Goal: Obtain resource: Download file/media

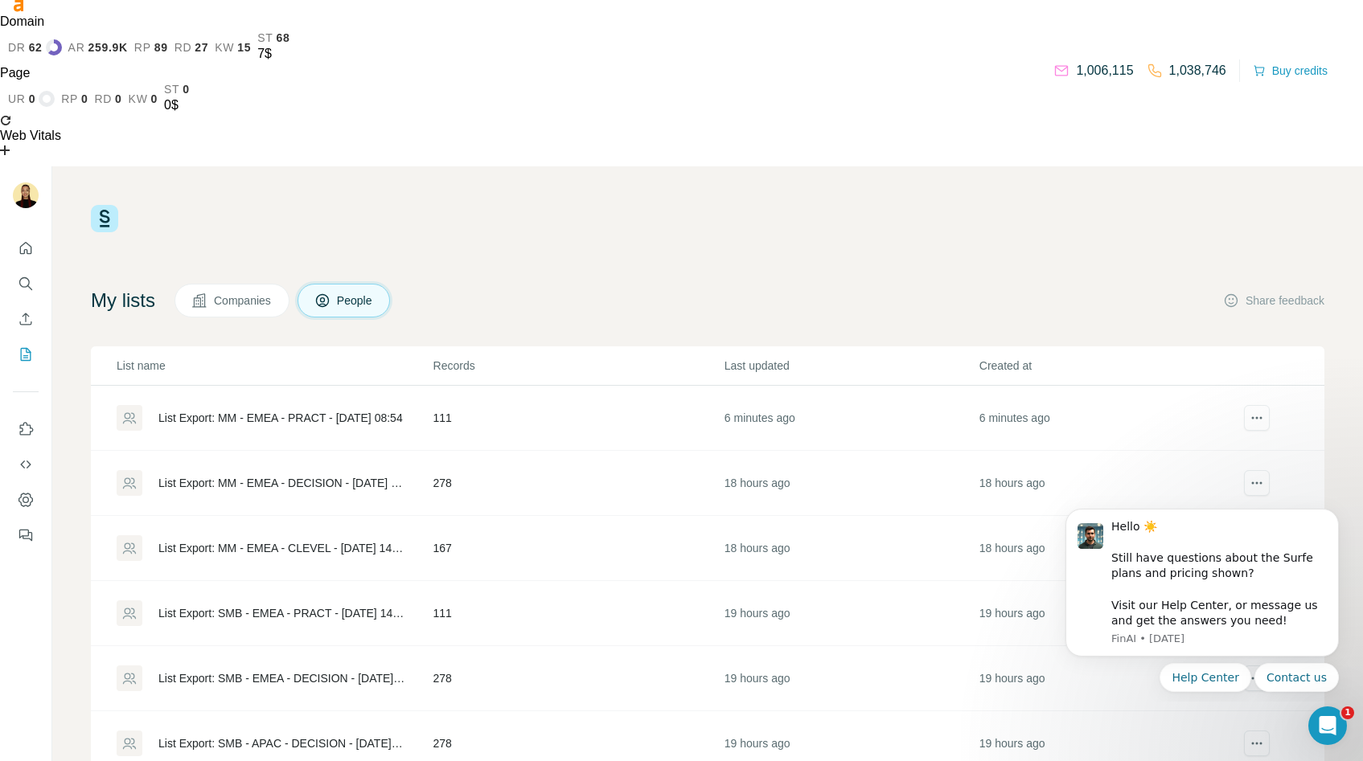
click at [240, 410] on div "List Export: MM - EMEA - PRACT - 25/09/2025 08:54" at bounding box center [280, 418] width 244 height 16
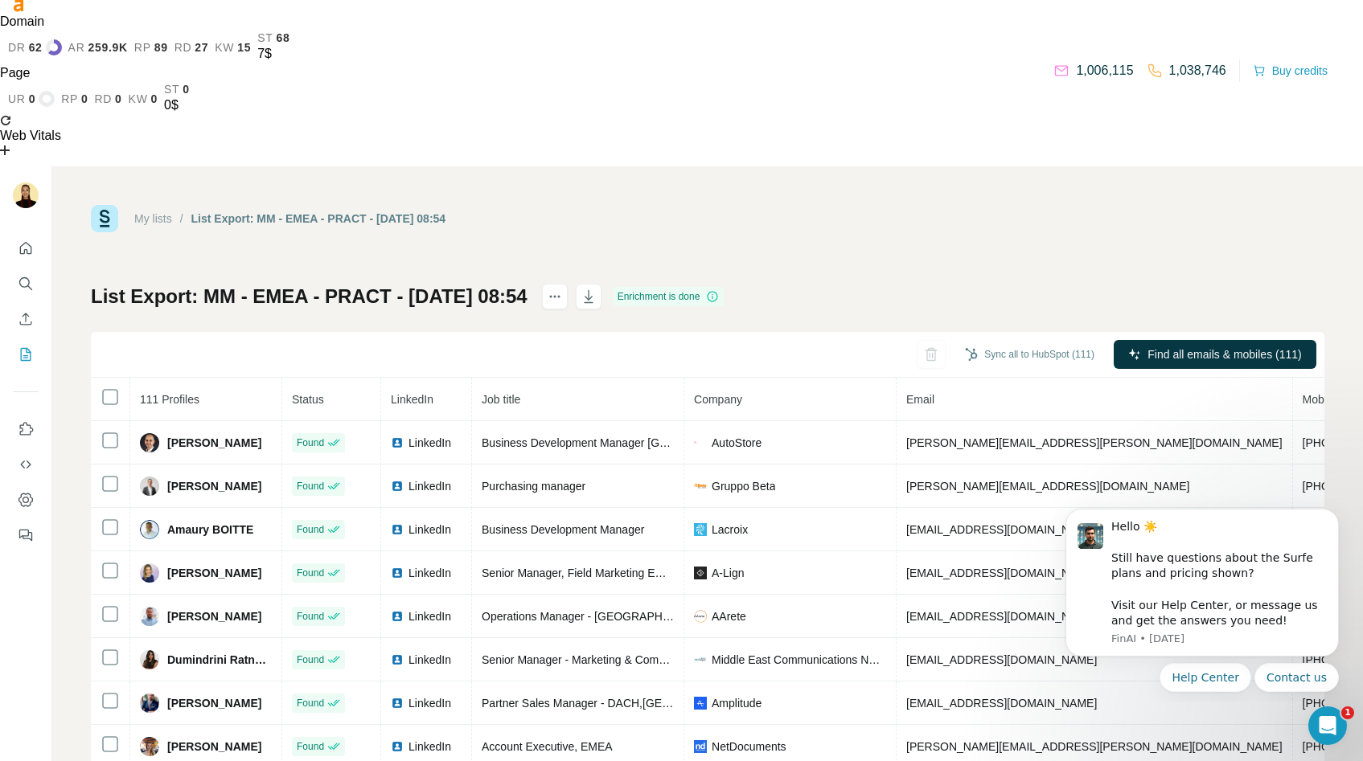
click at [113, 378] on th at bounding box center [110, 399] width 39 height 43
click at [593, 290] on icon "button" at bounding box center [588, 296] width 9 height 13
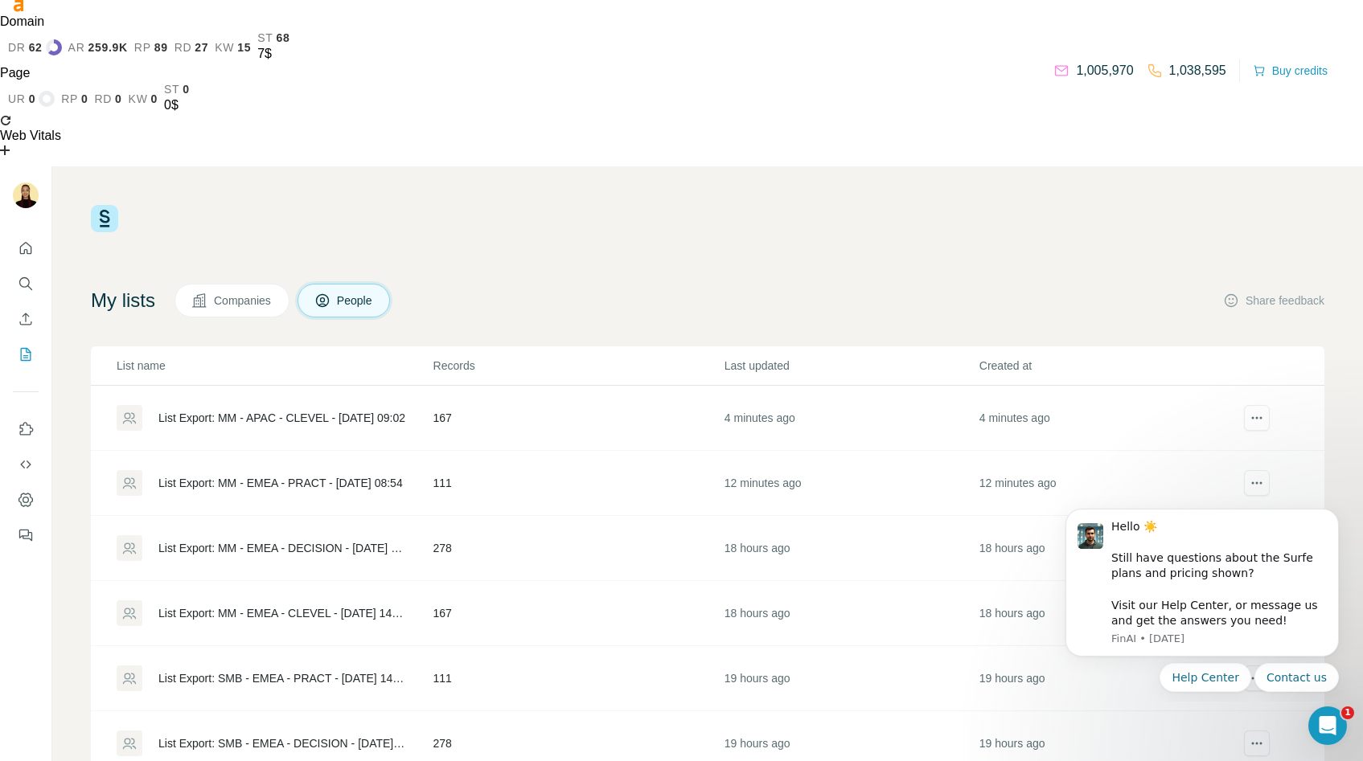
click at [281, 410] on div "List Export: MM - APAC - CLEVEL - [DATE] 09:02" at bounding box center [281, 418] width 247 height 16
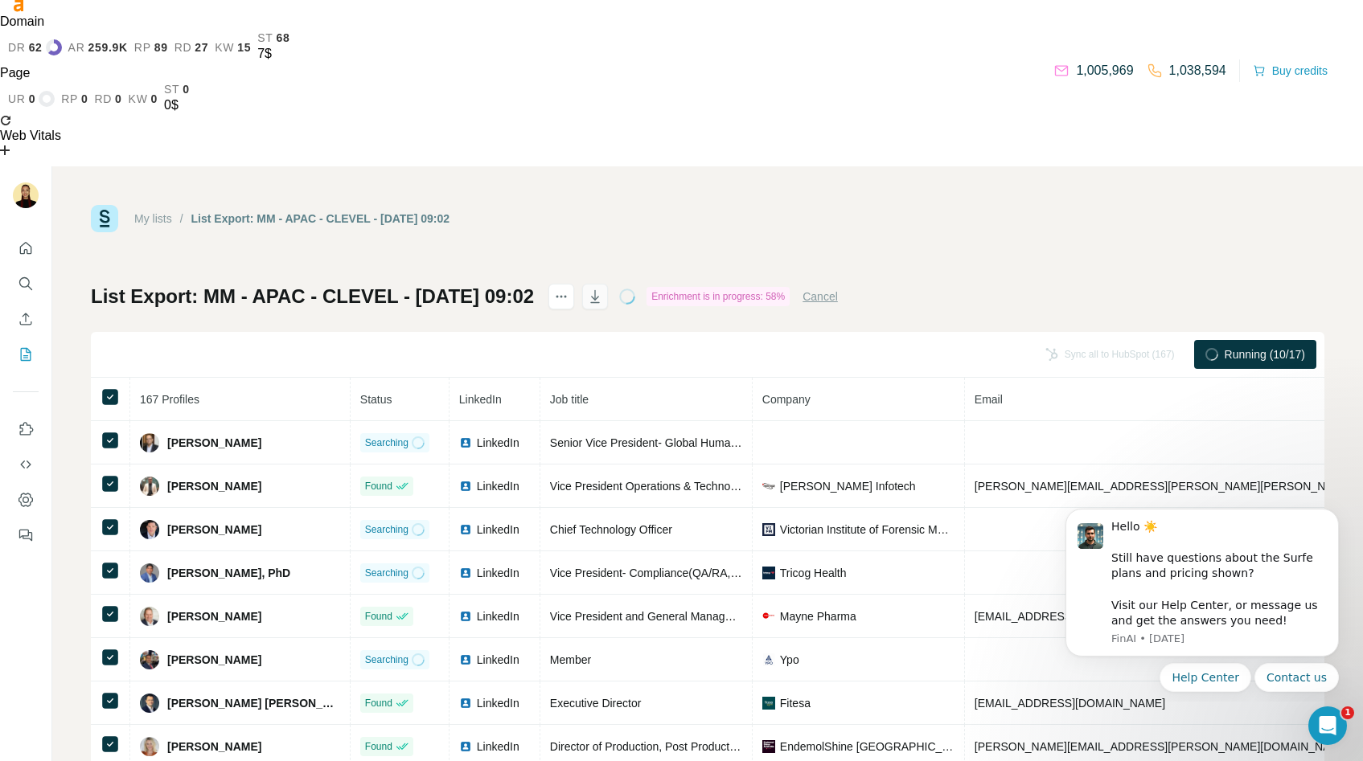
click at [603, 289] on icon "button" at bounding box center [595, 297] width 16 height 16
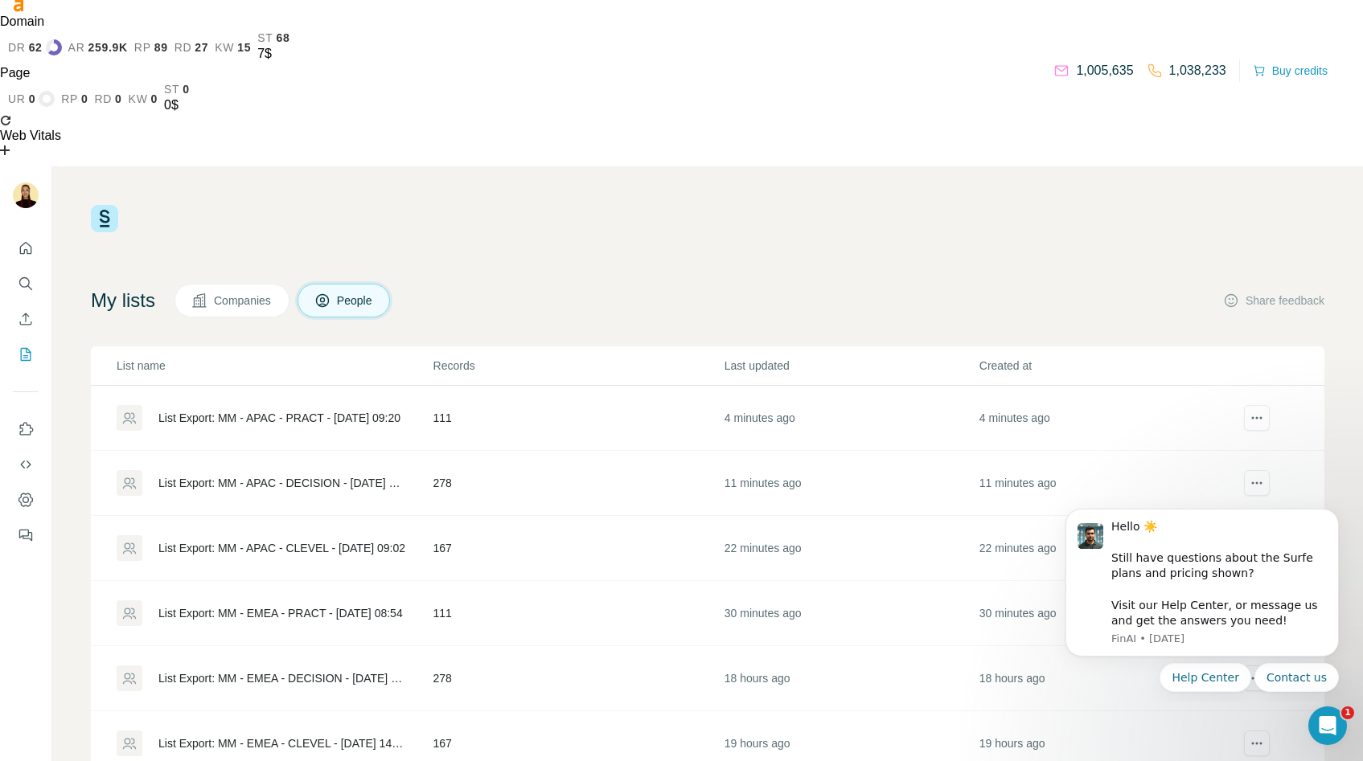
click at [215, 470] on div "List Export: MM - APAC - DECISION - [DATE] 09:14" at bounding box center [274, 483] width 315 height 26
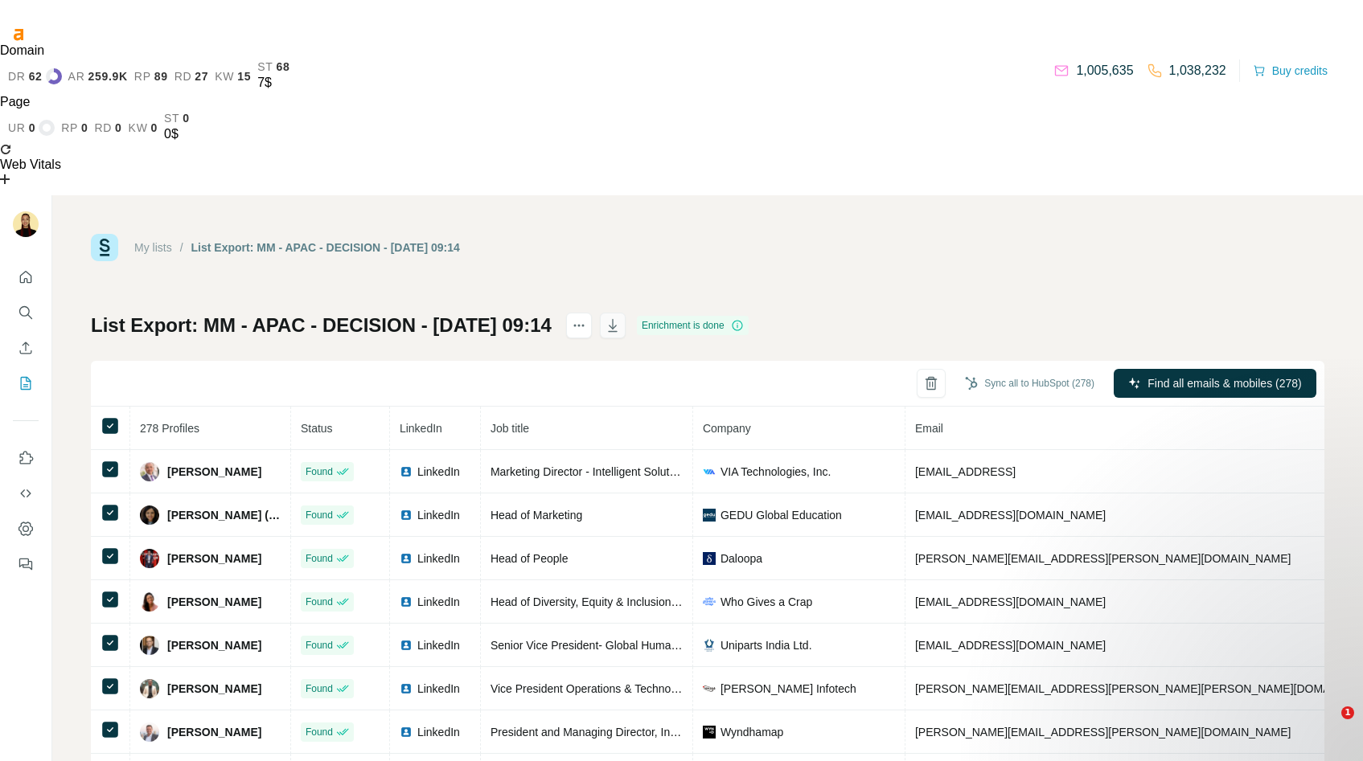
click at [621, 318] on icon "button" at bounding box center [613, 326] width 16 height 16
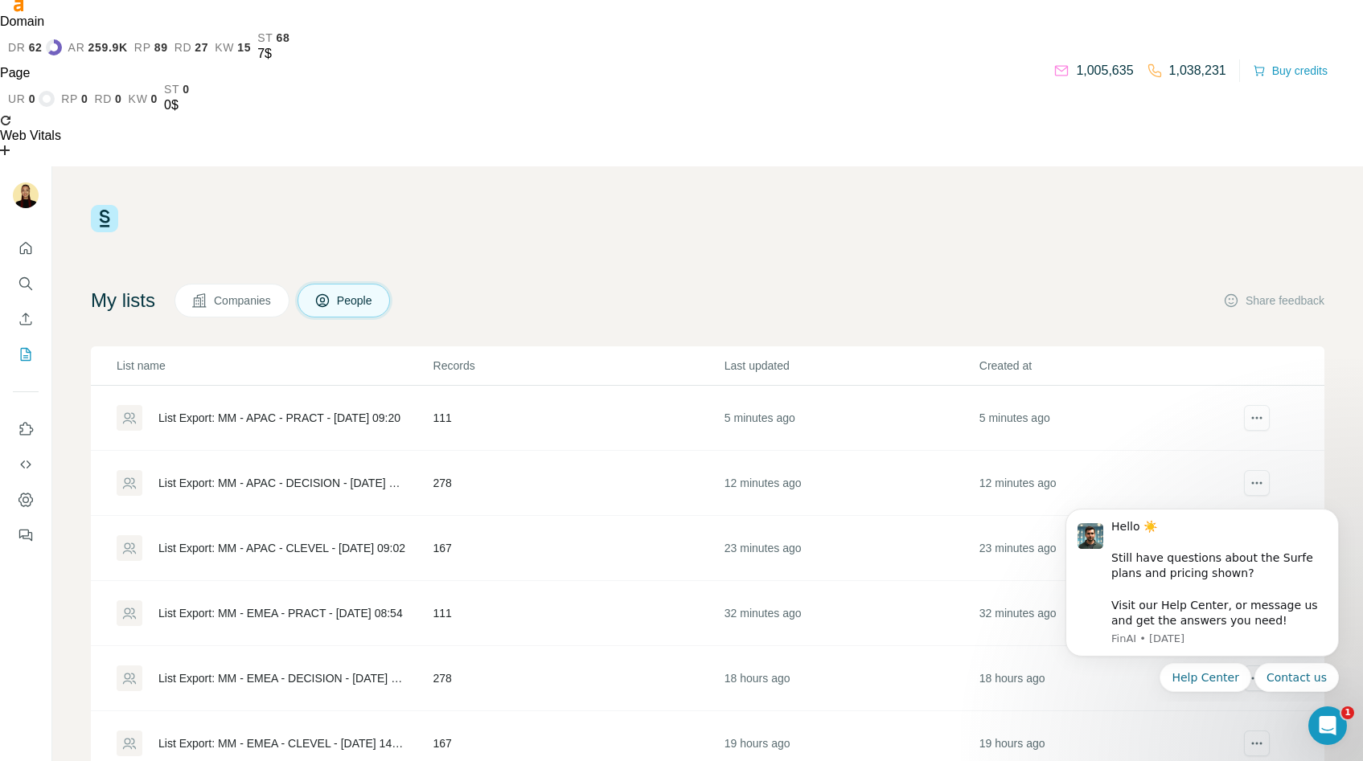
click at [290, 405] on div "List Export: MM - APAC - PRACT - [DATE] 09:20" at bounding box center [274, 418] width 315 height 26
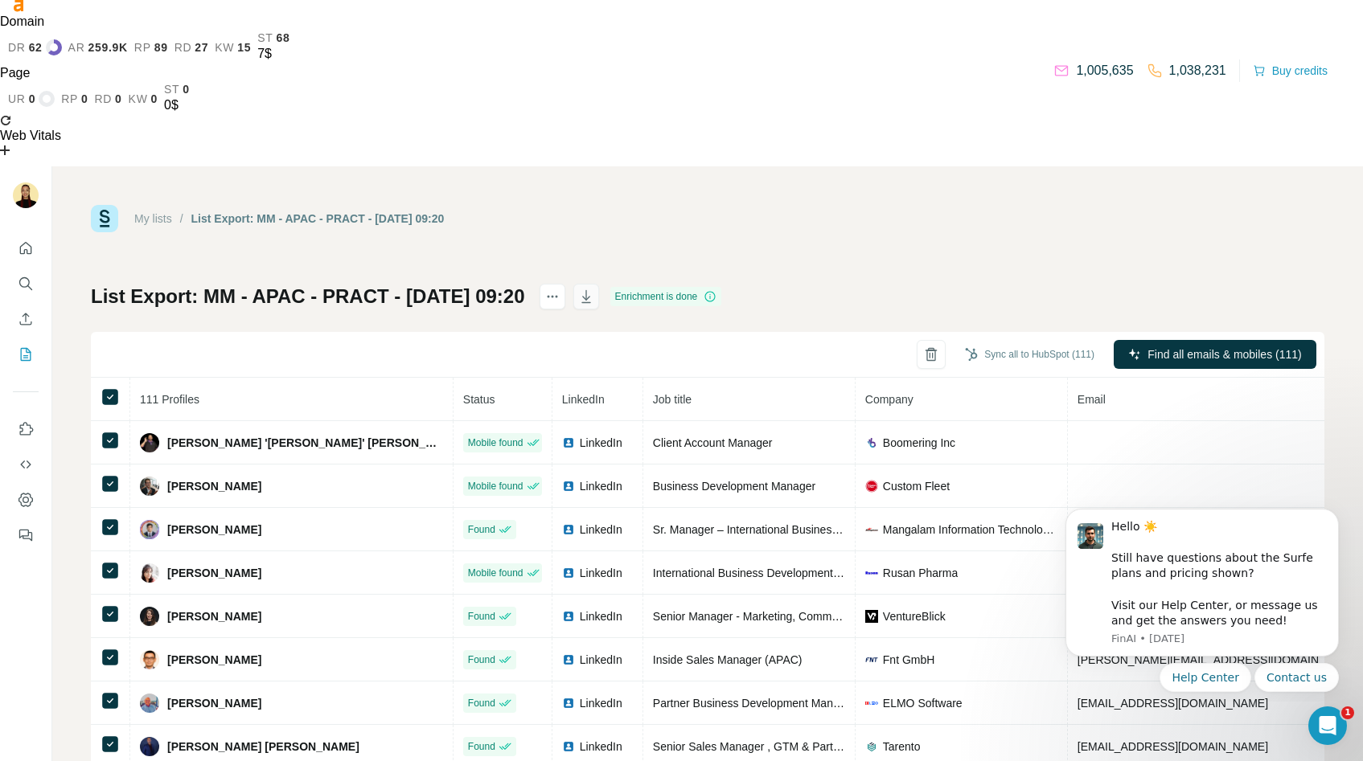
click at [594, 289] on icon "button" at bounding box center [586, 297] width 16 height 16
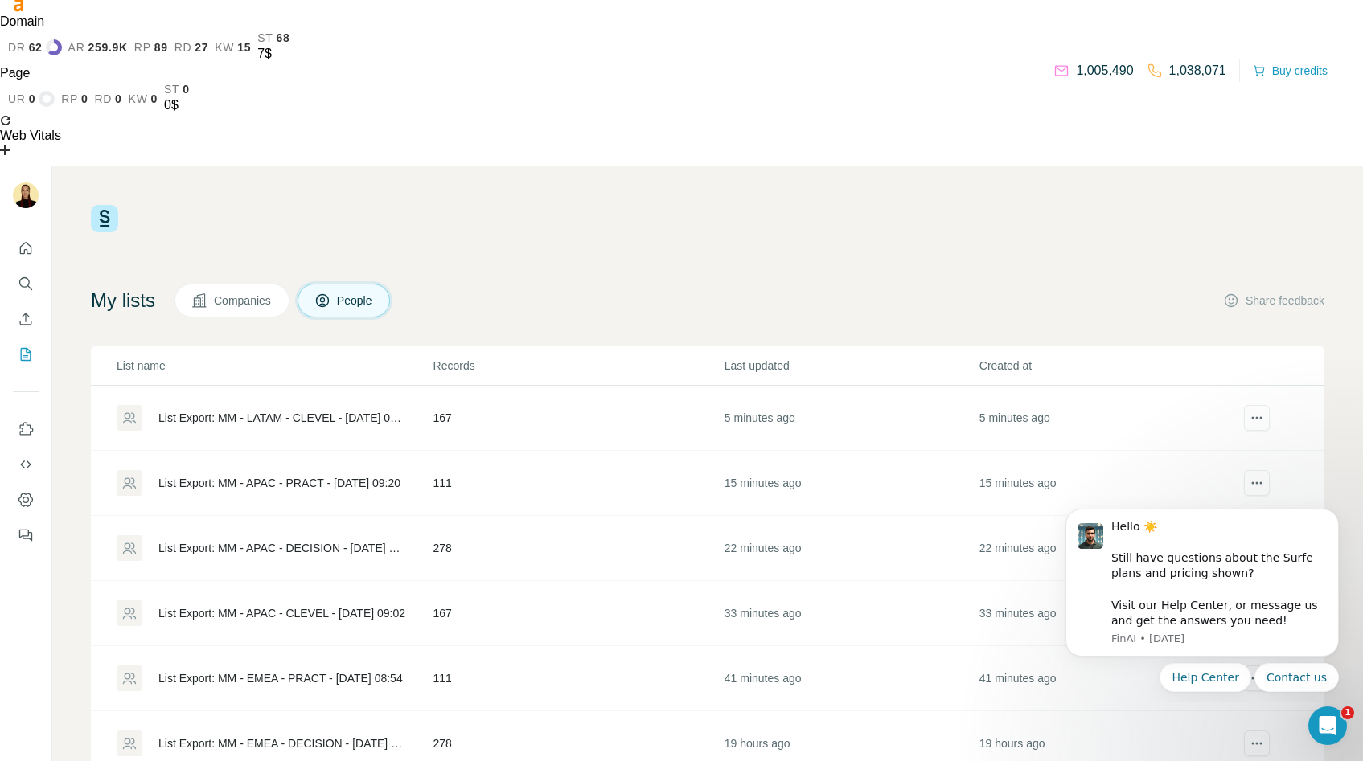
click at [211, 410] on div "List Export: MM - LATAM - CLEVEL - [DATE] 09:31" at bounding box center [282, 418] width 248 height 16
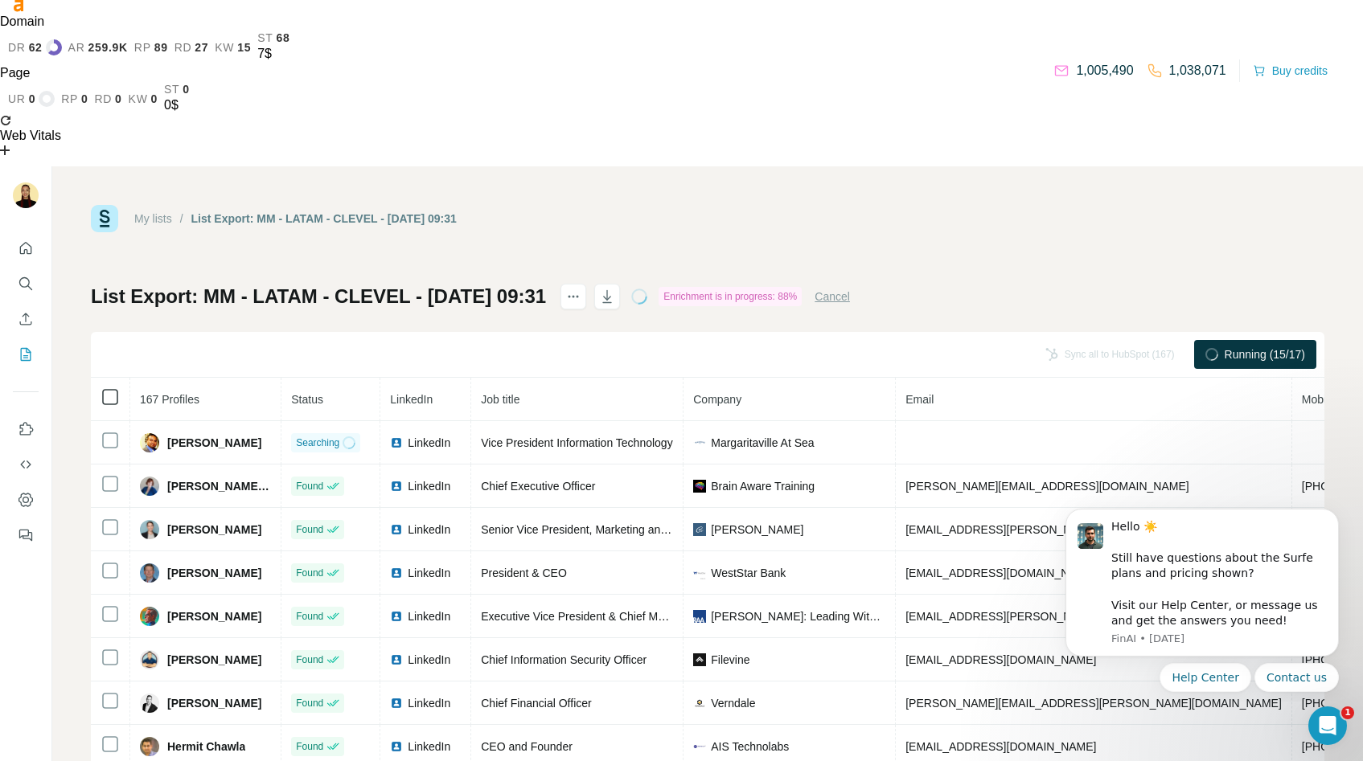
click at [109, 388] on icon at bounding box center [110, 397] width 19 height 19
click at [615, 289] on icon "button" at bounding box center [607, 297] width 16 height 16
